Goal: Check status: Check status

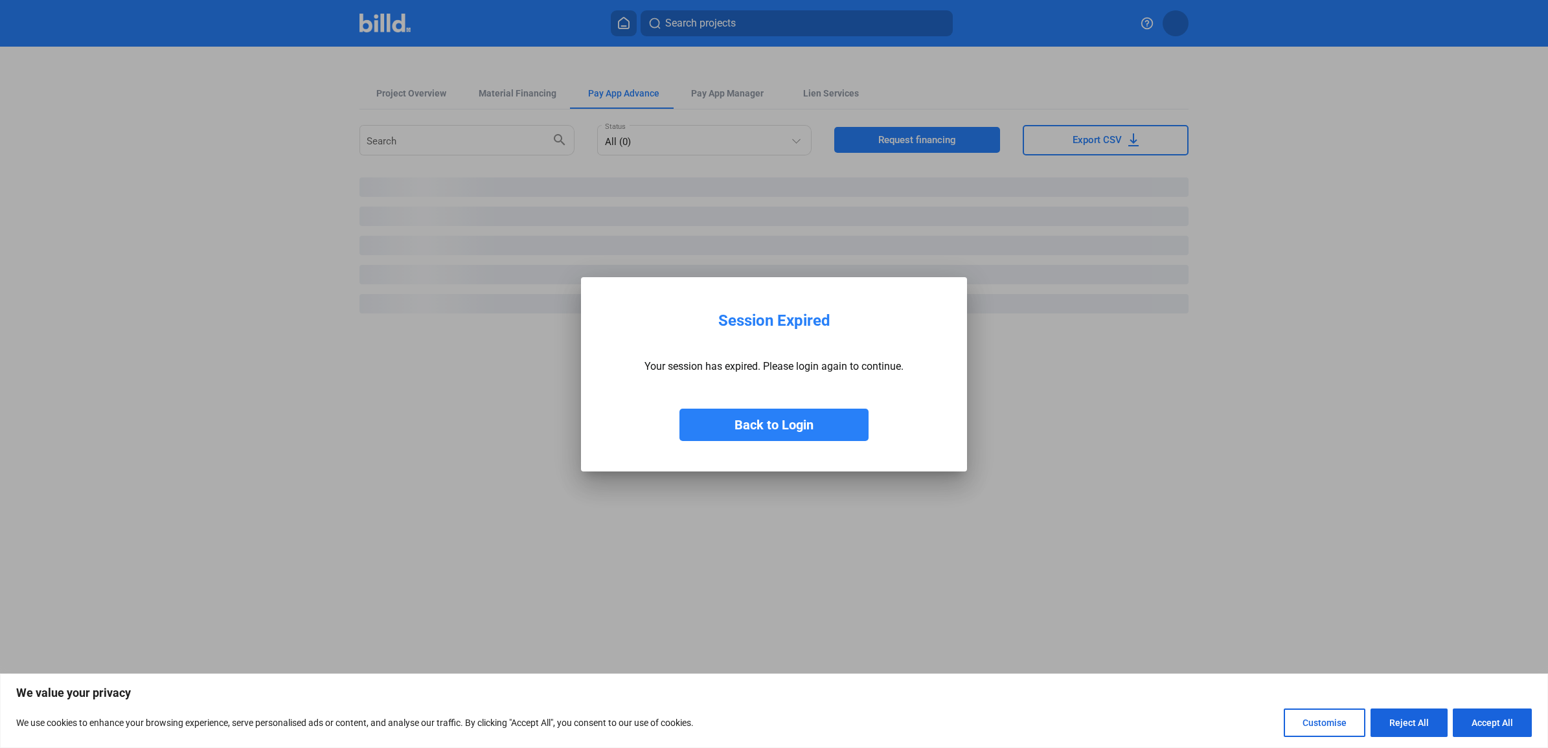
click at [803, 422] on button "Back to Login" at bounding box center [773, 425] width 189 height 32
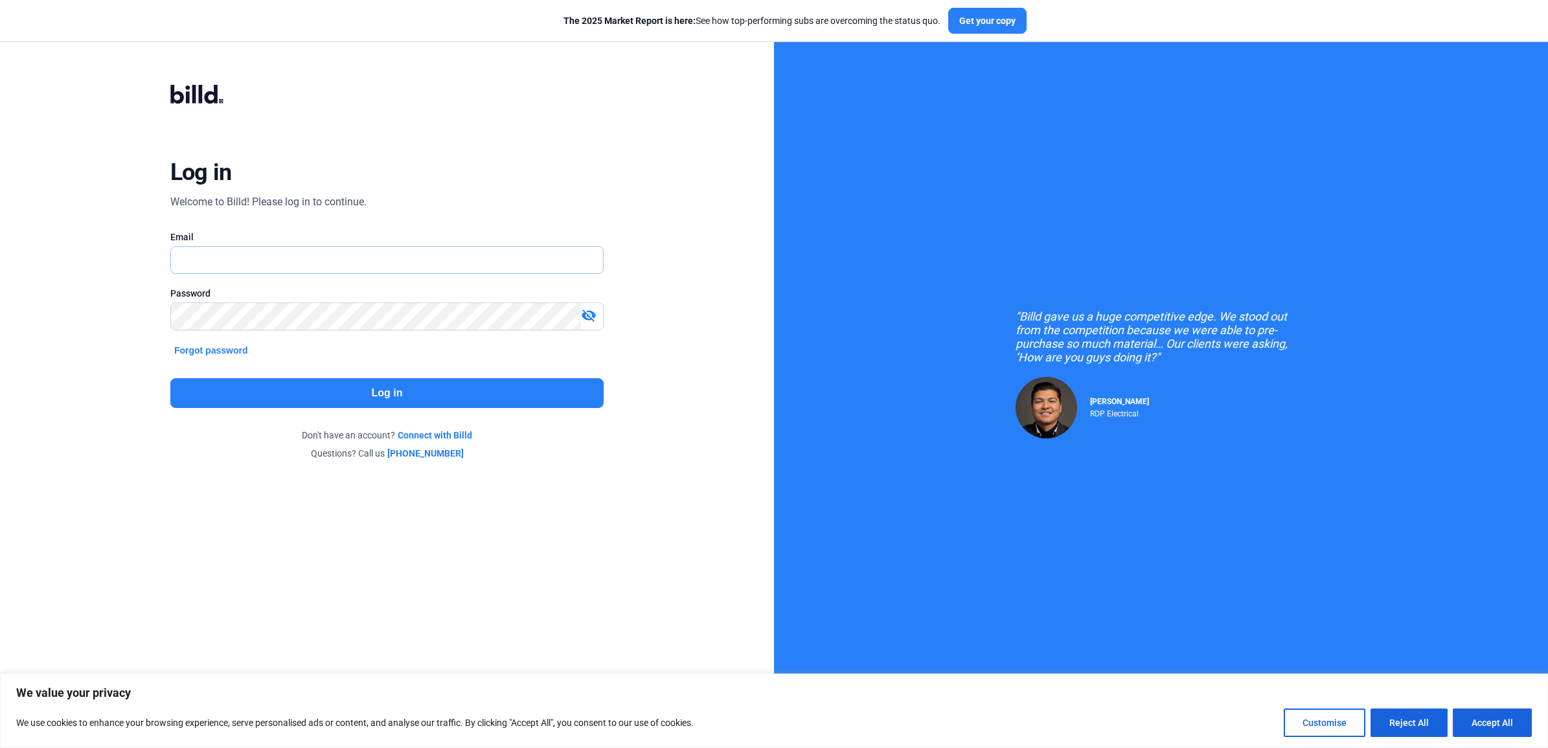
type input "[EMAIL_ADDRESS][DOMAIN_NAME]"
click at [328, 390] on button "Log in" at bounding box center [386, 393] width 433 height 30
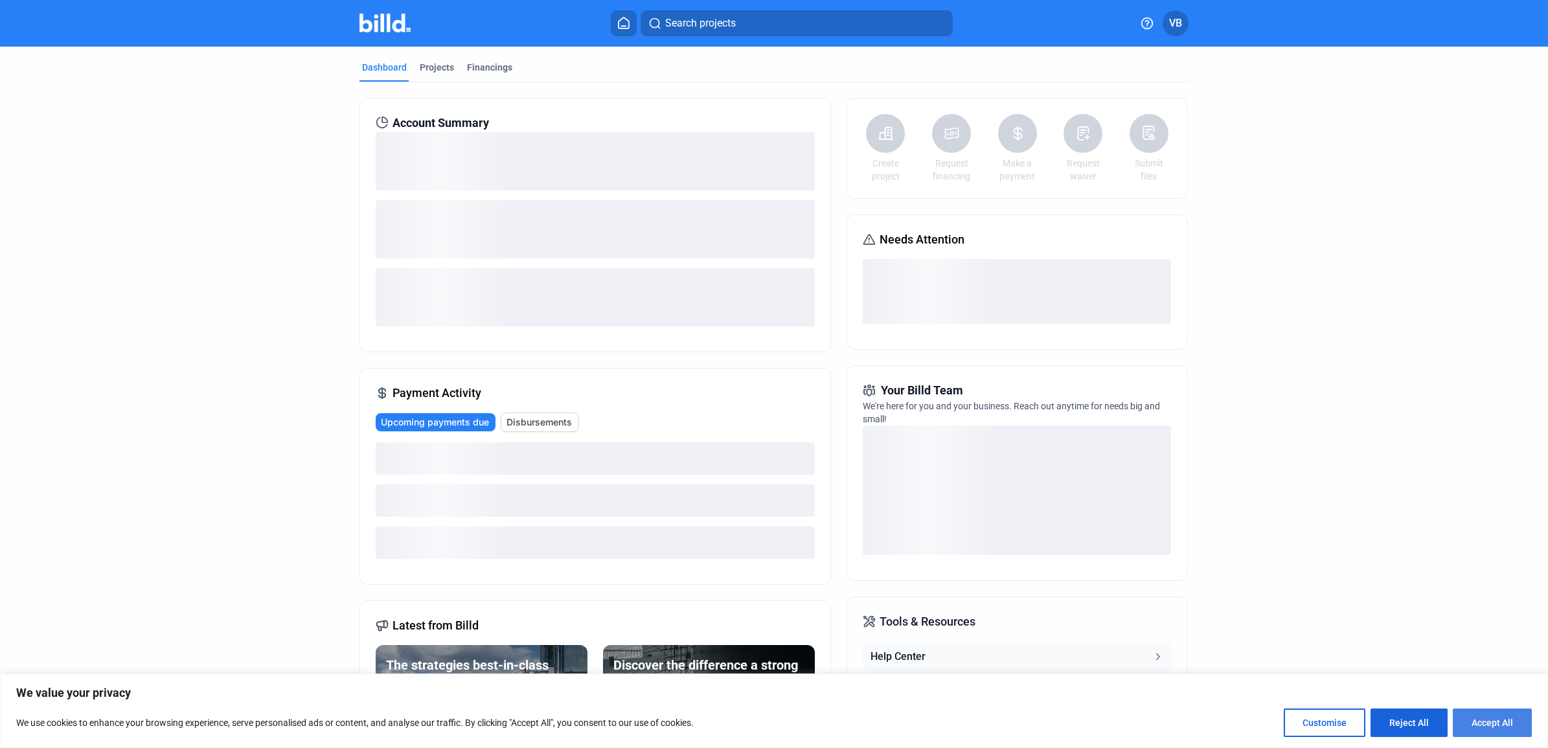
click at [1495, 721] on button "Accept All" at bounding box center [1492, 723] width 79 height 28
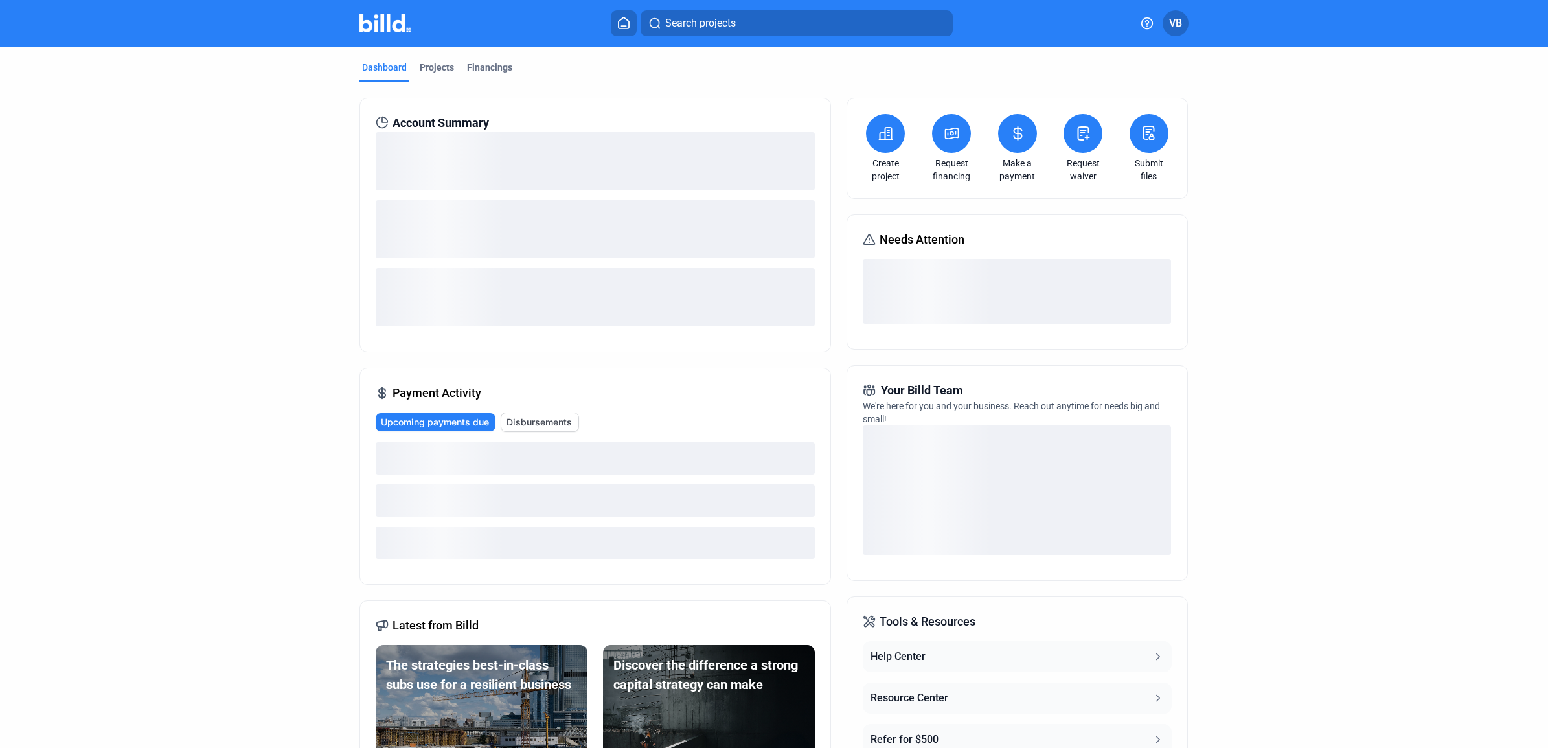
checkbox input "true"
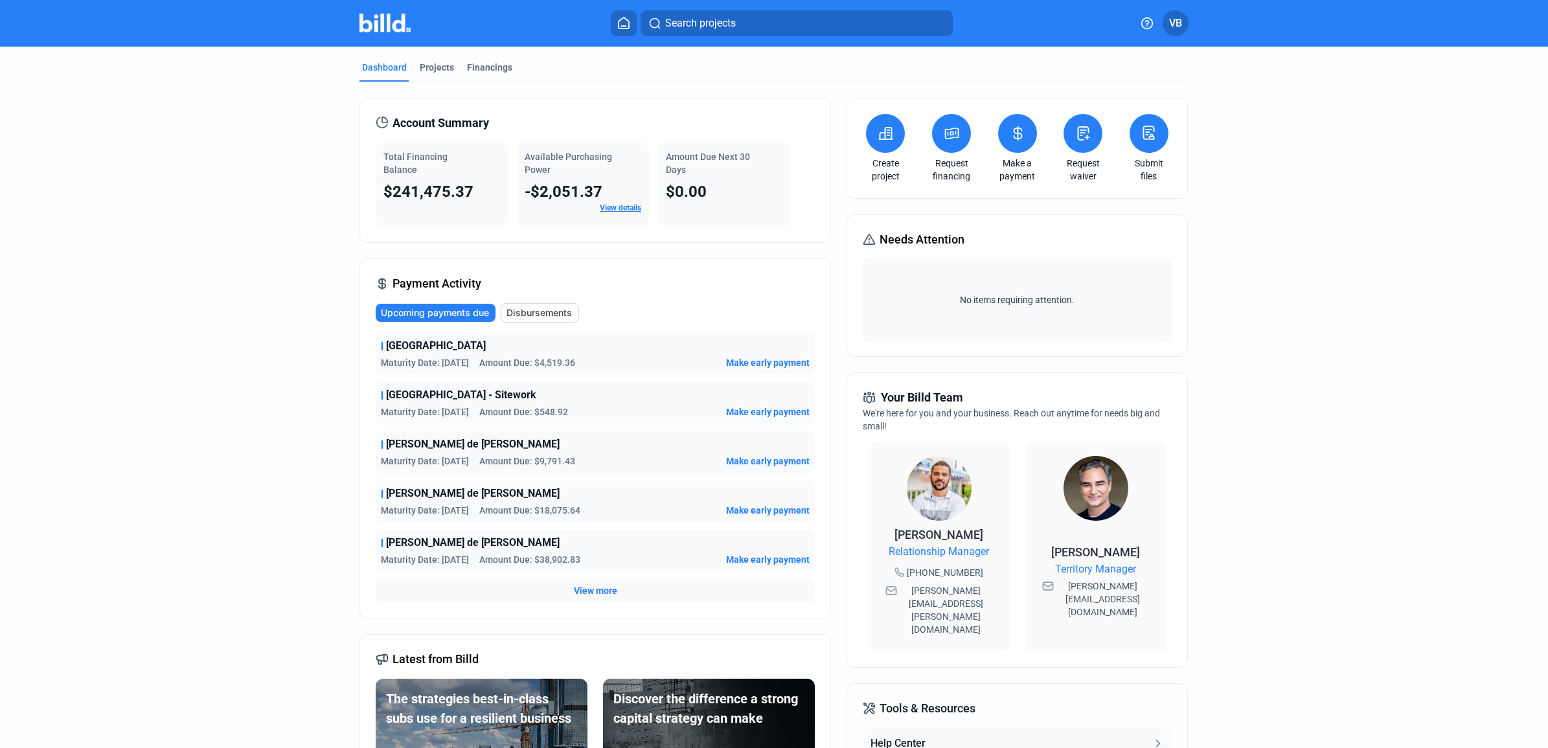
click at [552, 315] on span "Disbursements" at bounding box center [538, 312] width 65 height 13
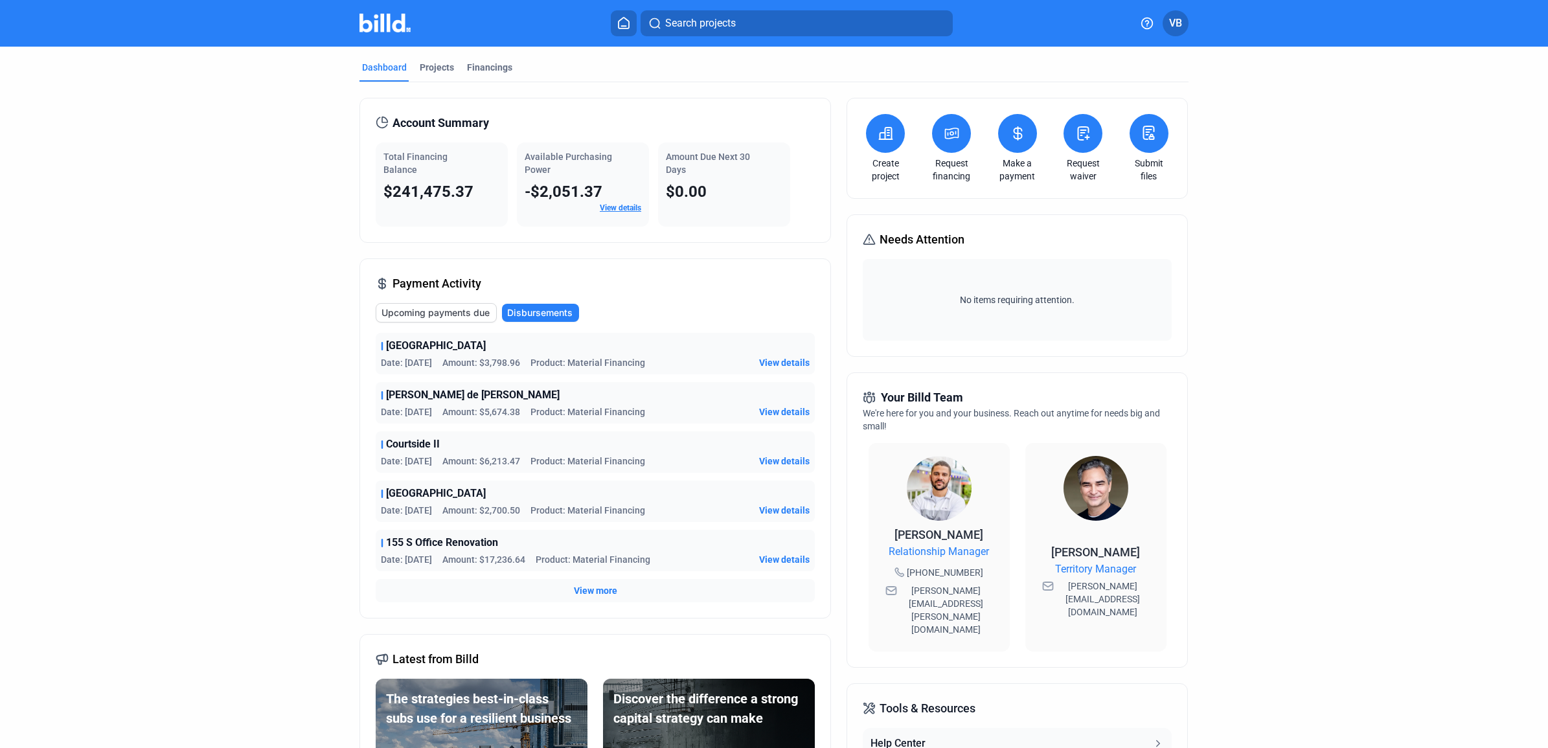
click at [591, 601] on div "View more" at bounding box center [595, 590] width 439 height 23
click at [597, 594] on span "View more" at bounding box center [595, 590] width 43 height 13
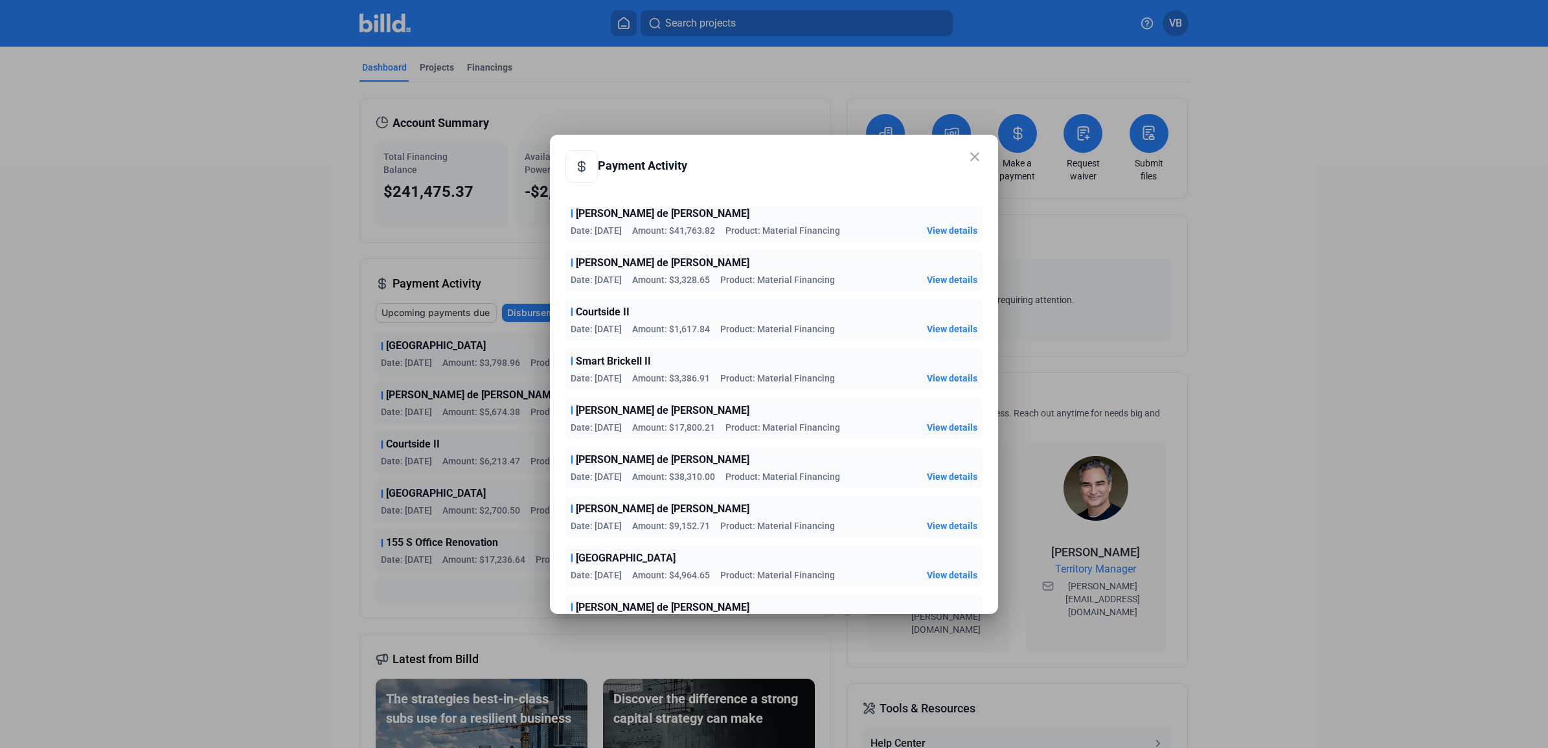
scroll to position [729, 0]
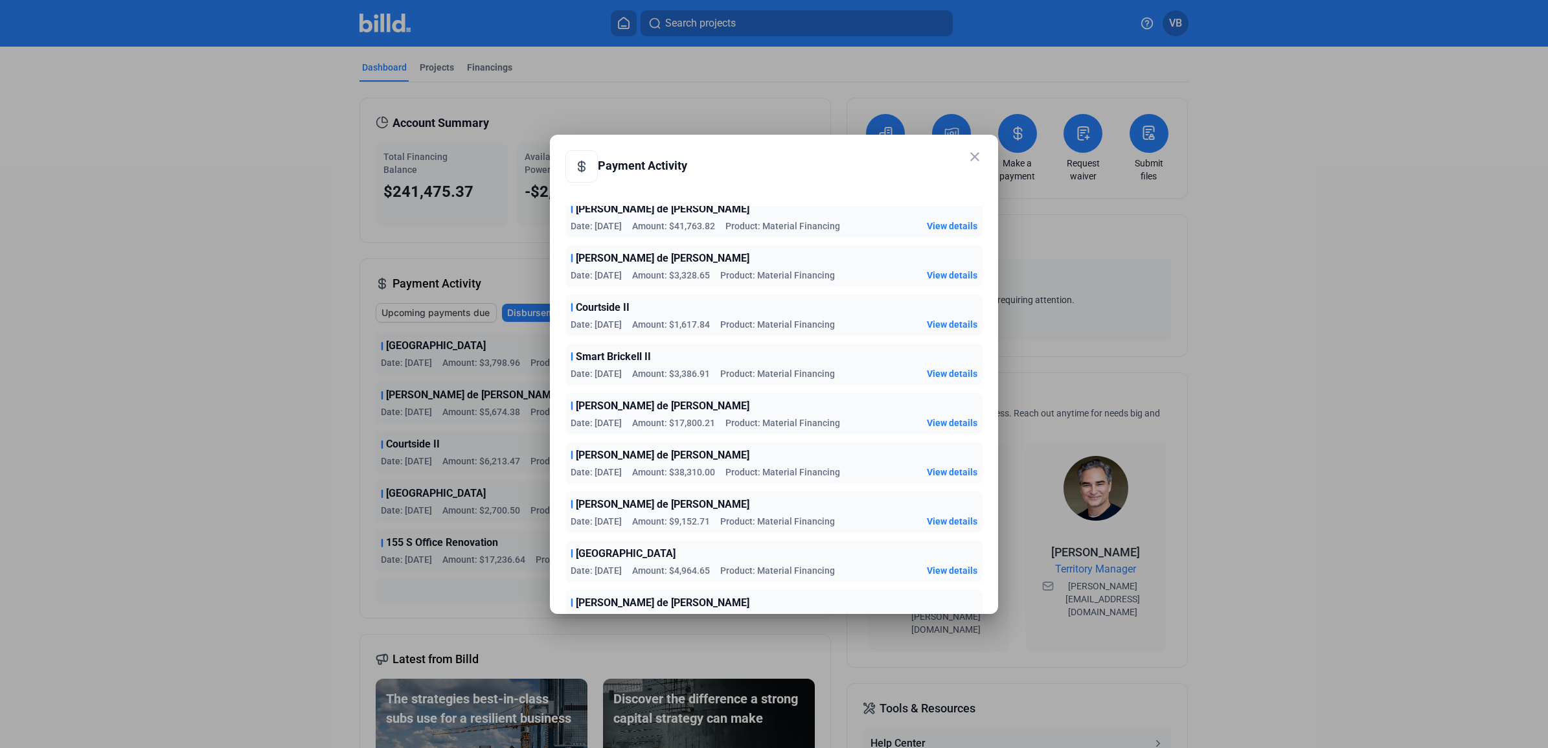
click at [927, 473] on span "View details" at bounding box center [952, 472] width 51 height 13
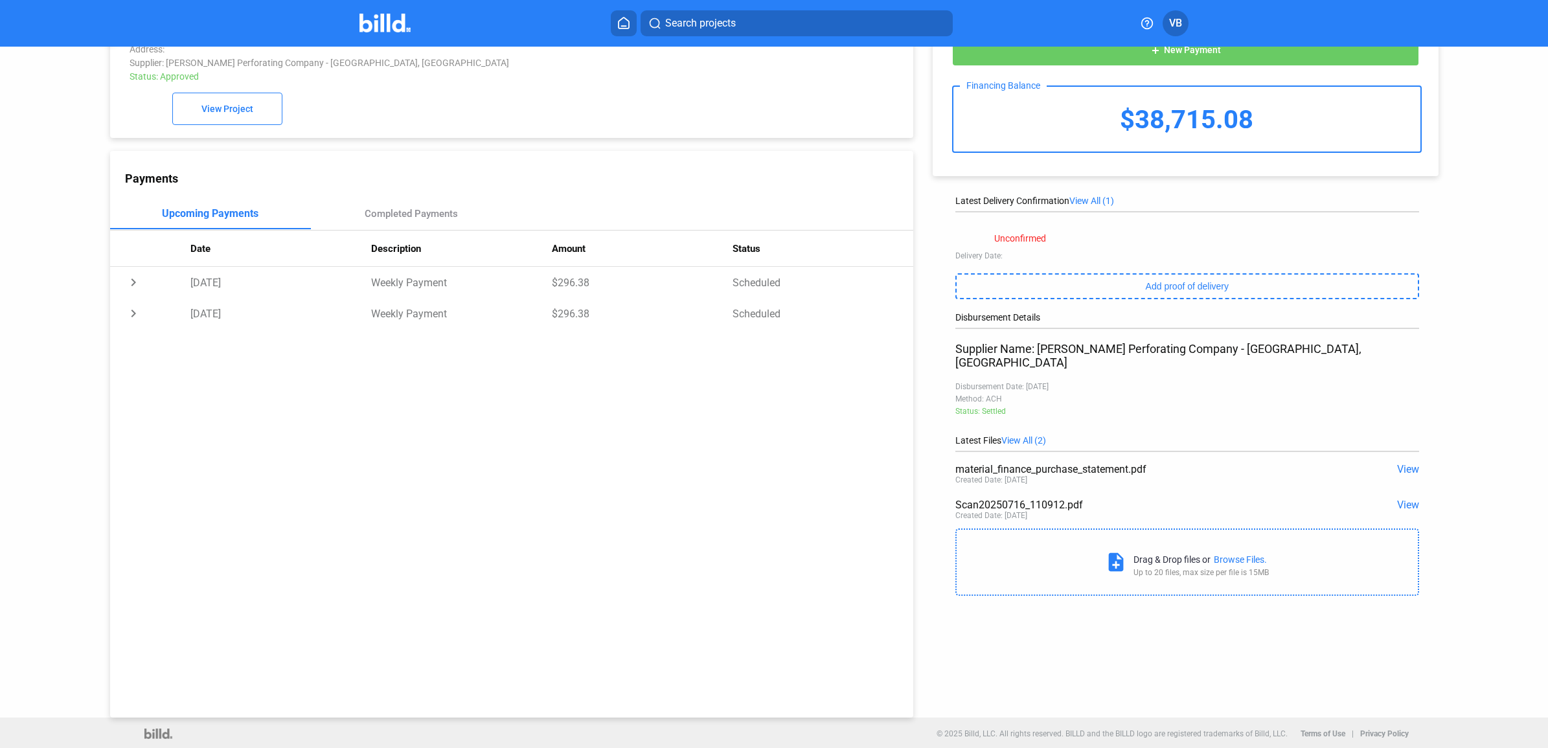
scroll to position [51, 0]
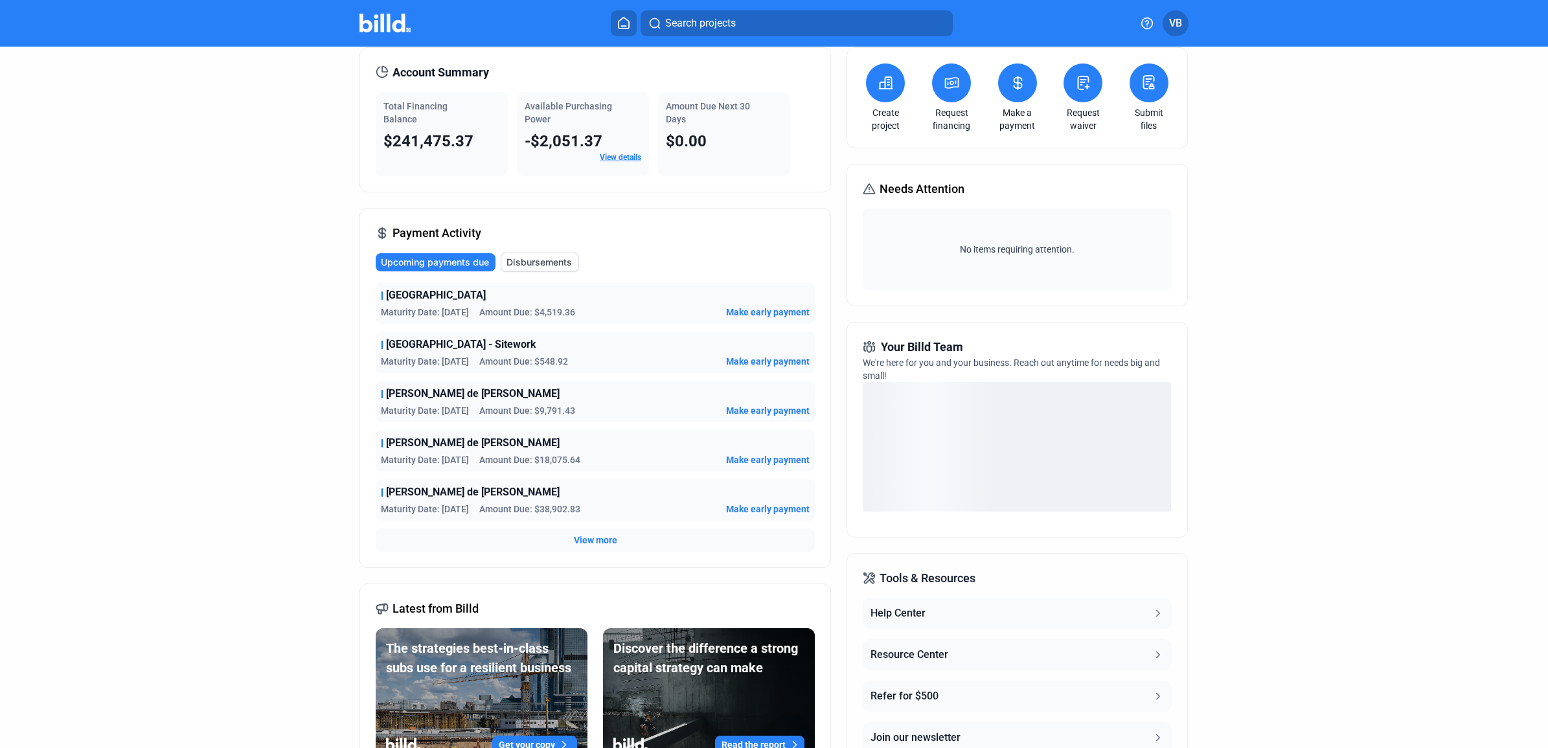
click at [590, 538] on span "View more" at bounding box center [595, 540] width 43 height 13
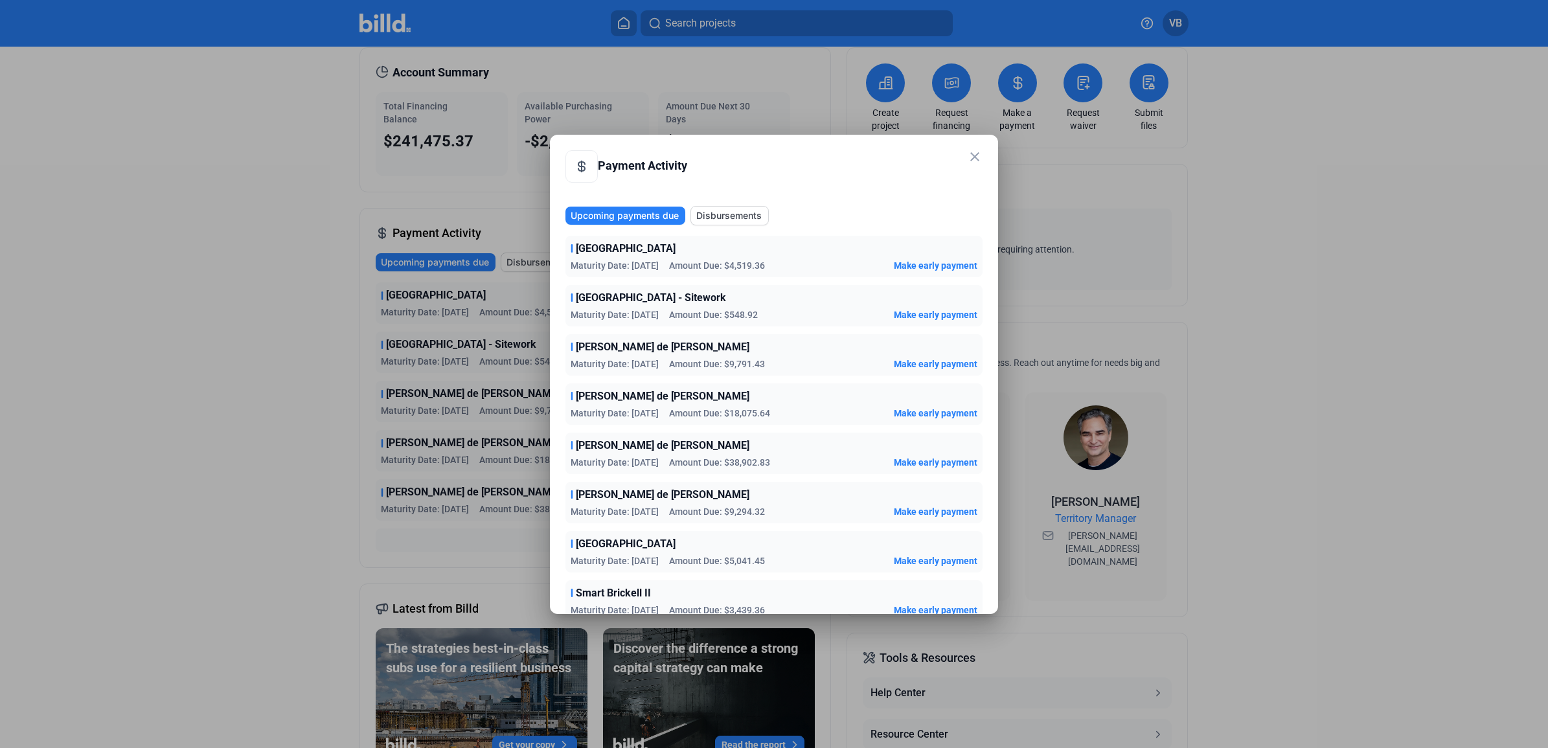
drag, startPoint x: 978, startPoint y: 157, endPoint x: 938, endPoint y: 133, distance: 46.8
click at [976, 164] on div "close" at bounding box center [975, 158] width 16 height 18
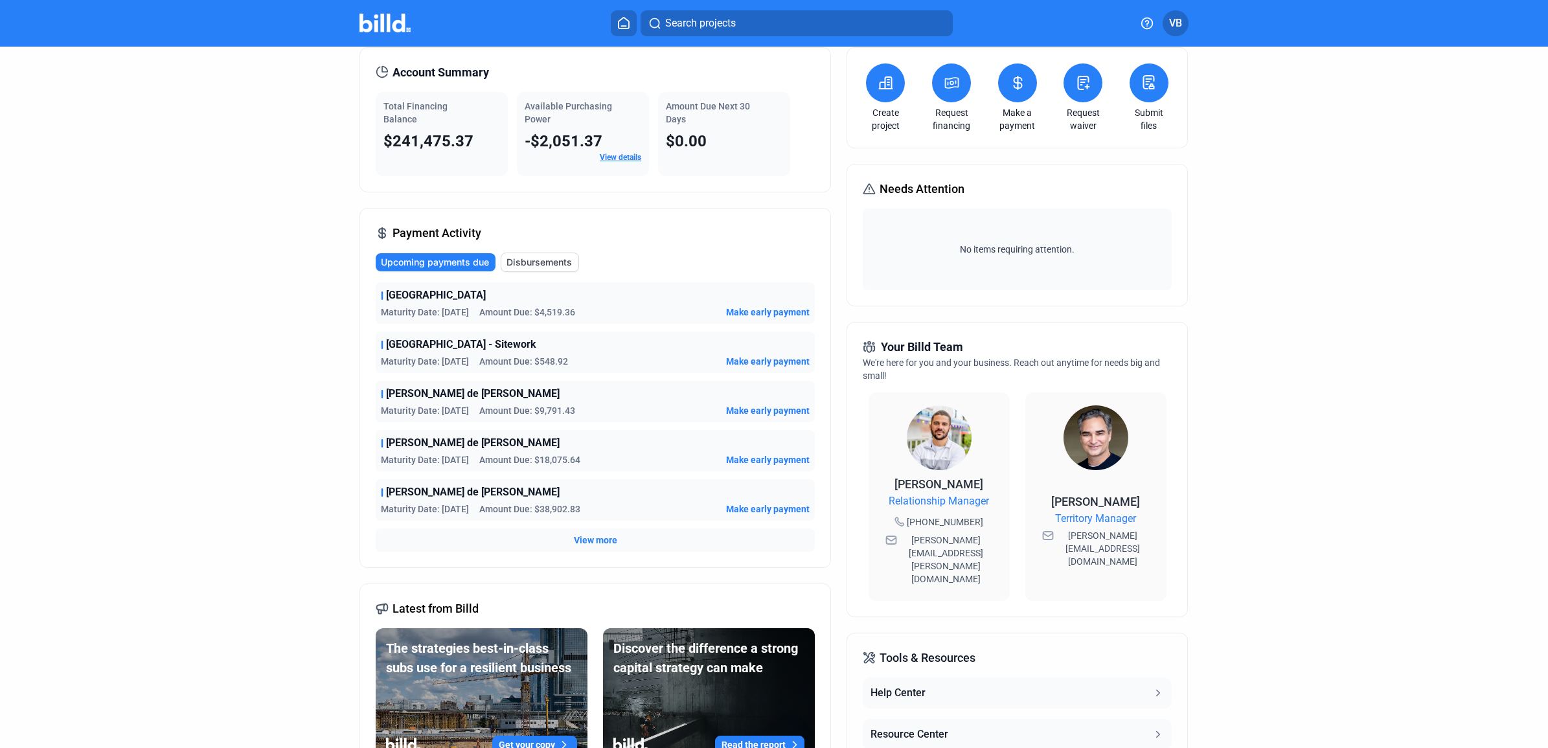
click at [538, 275] on div "Upcoming payments due Disbursements Port Malabar Maturity Date: [DATE] Amount D…" at bounding box center [595, 402] width 439 height 299
click at [563, 264] on span "Disbursements" at bounding box center [538, 262] width 65 height 13
